Goal: Information Seeking & Learning: Learn about a topic

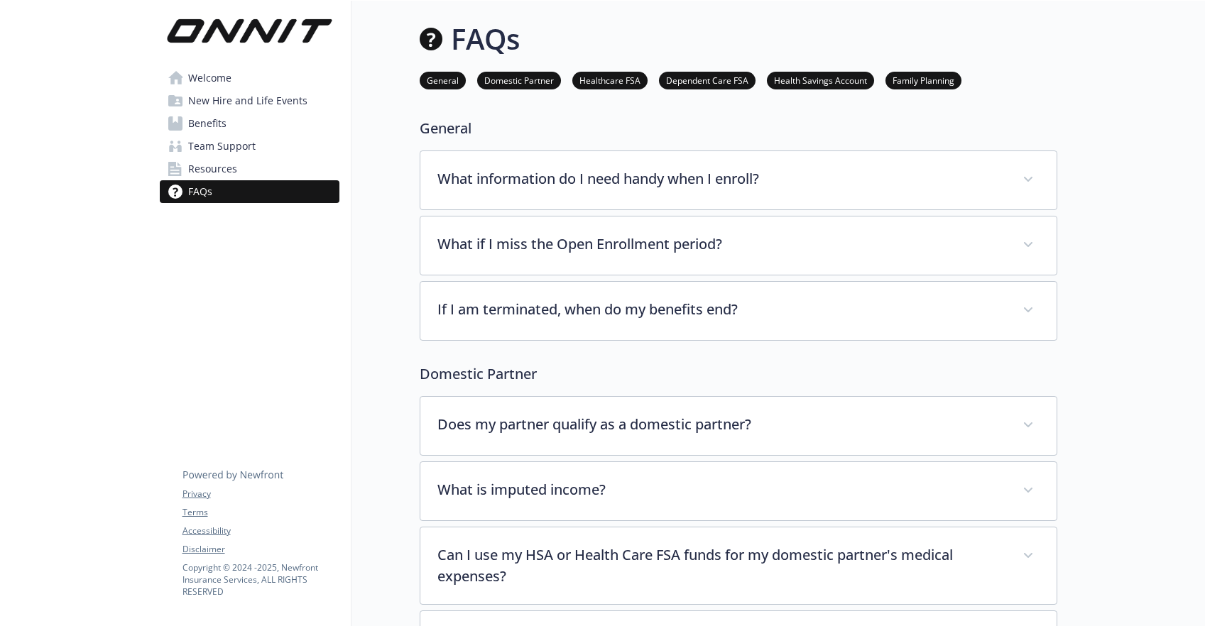
scroll to position [485, 0]
